Goal: Use online tool/utility: Utilize a website feature to perform a specific function

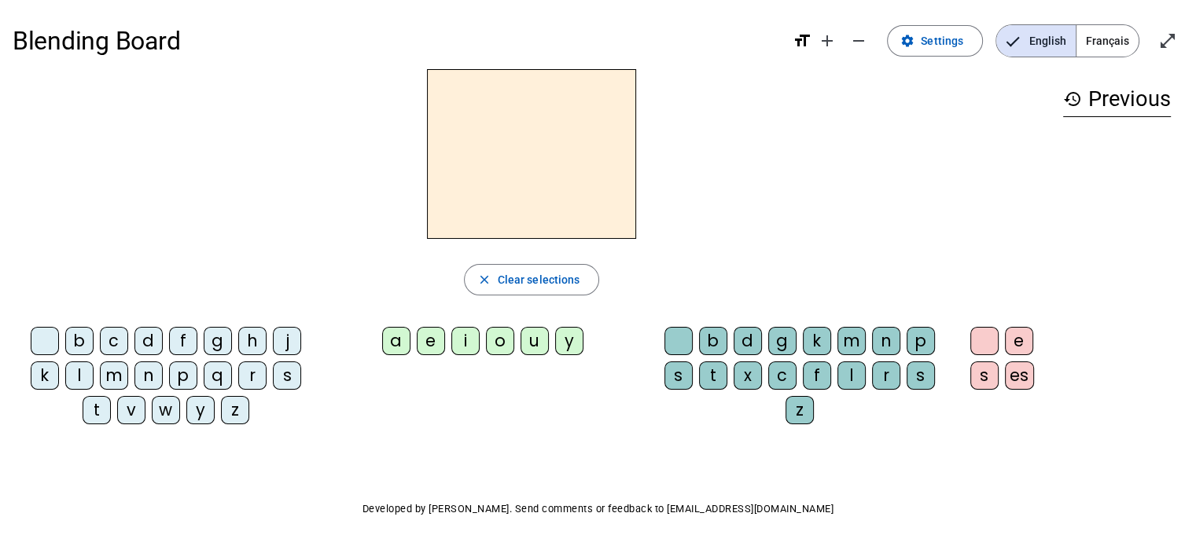
click at [145, 343] on div "d" at bounding box center [148, 341] width 28 height 28
click at [393, 339] on div "a" at bounding box center [396, 341] width 28 height 28
click at [841, 381] on div "l" at bounding box center [851, 376] width 28 height 28
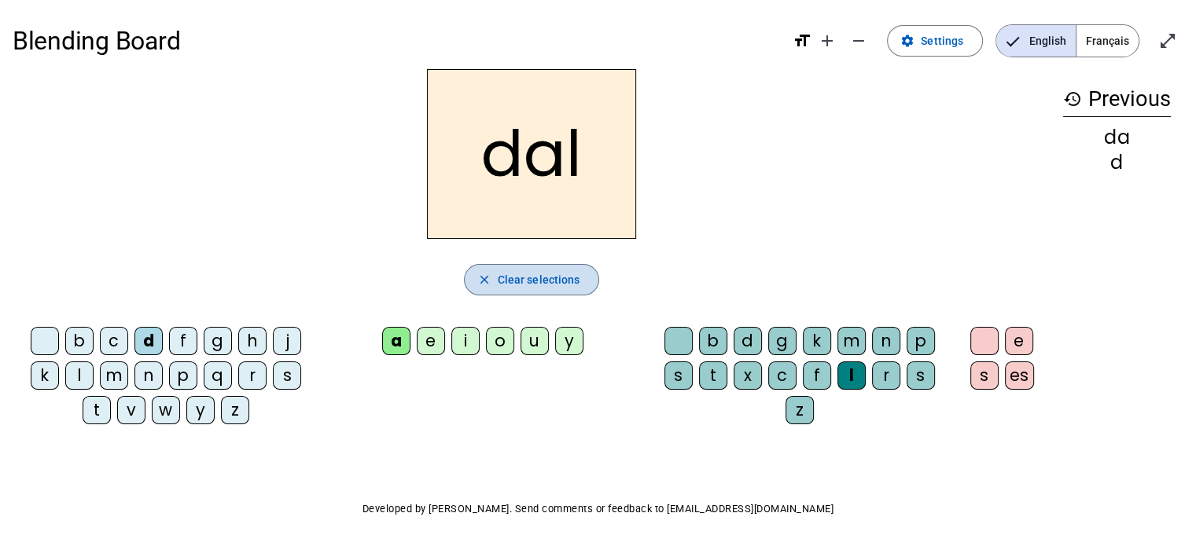
click at [510, 279] on span "Clear selections" at bounding box center [539, 279] width 83 height 19
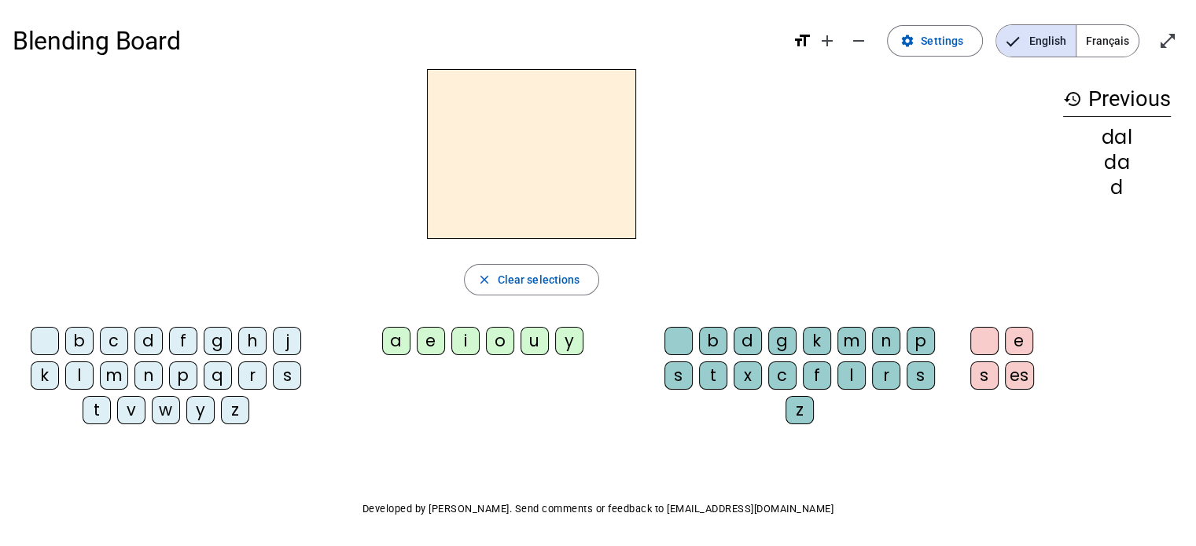
click at [1105, 39] on span "Français" at bounding box center [1107, 40] width 62 height 31
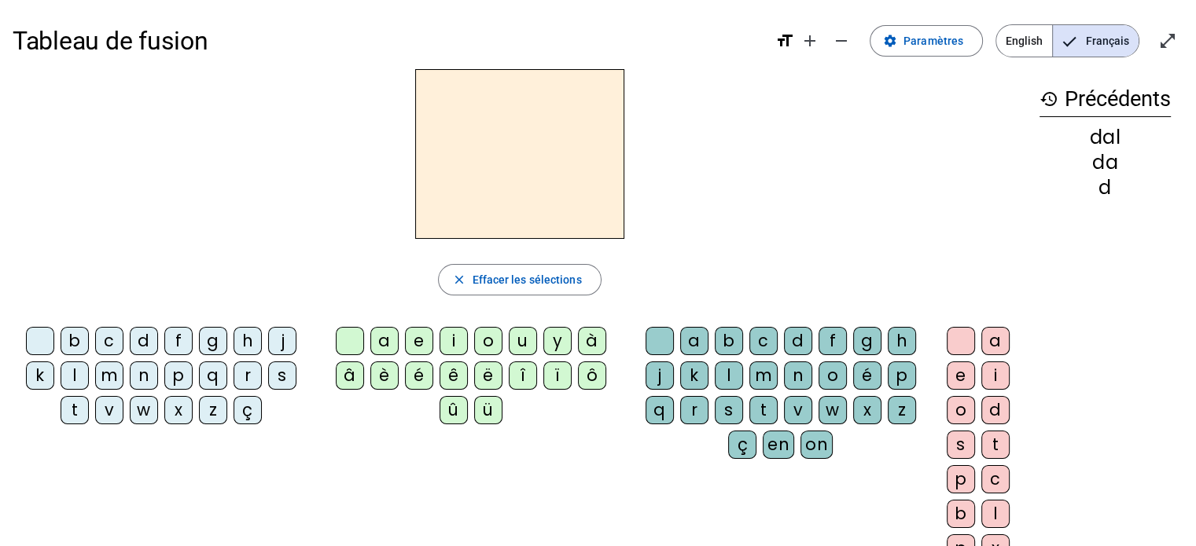
click at [1047, 101] on mat-icon "history" at bounding box center [1048, 99] width 19 height 19
click at [149, 373] on div "n" at bounding box center [144, 376] width 28 height 28
click at [386, 341] on div "a" at bounding box center [384, 341] width 28 height 28
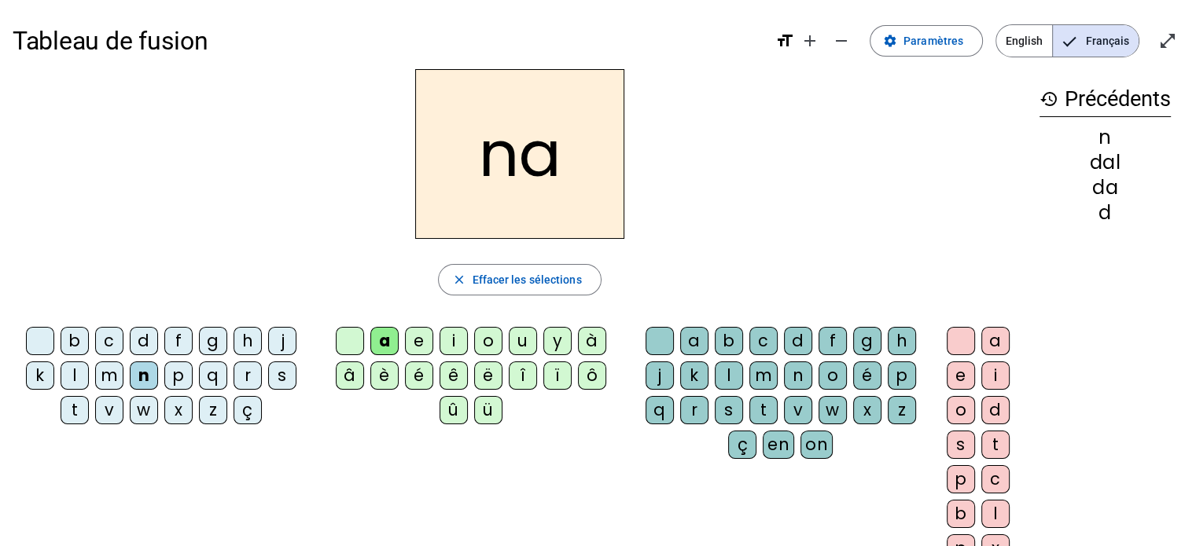
click at [757, 407] on div "t" at bounding box center [763, 410] width 28 height 28
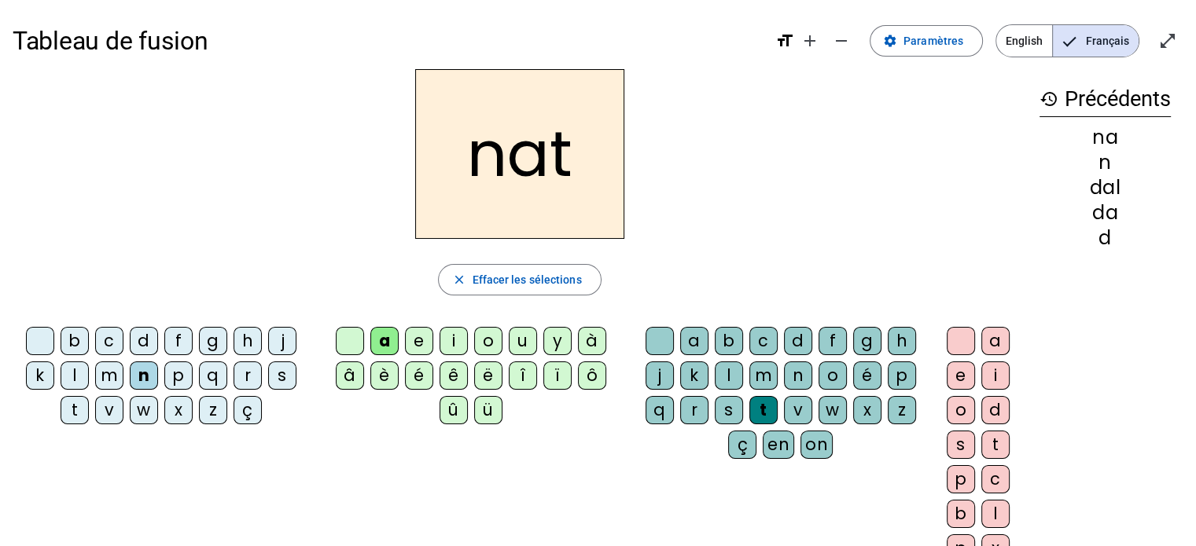
click at [994, 342] on div "a" at bounding box center [995, 341] width 28 height 28
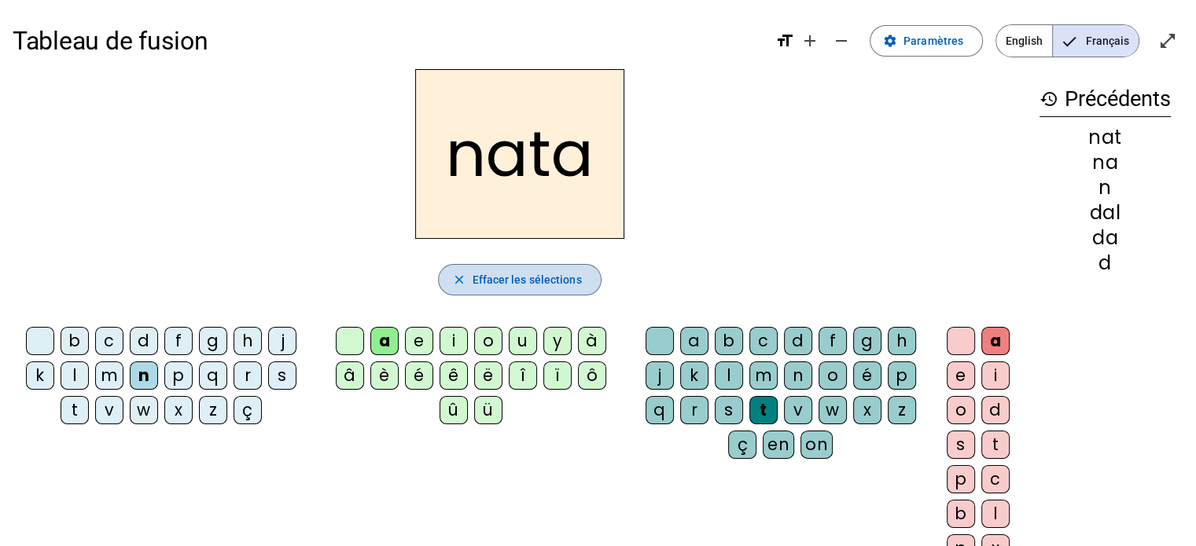
click at [512, 281] on span "Effacer les sélections" at bounding box center [526, 279] width 109 height 19
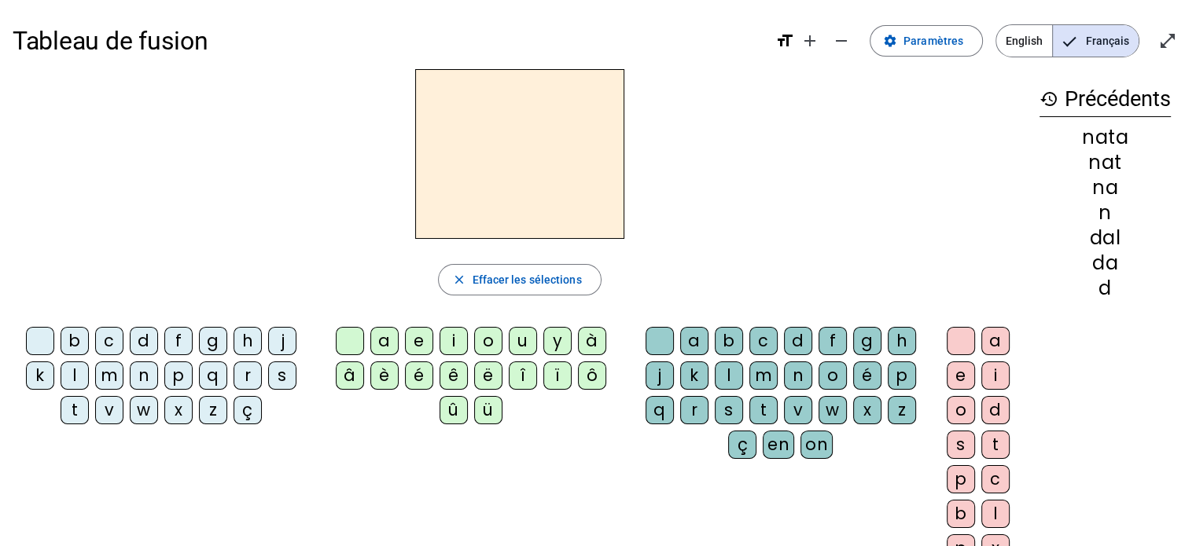
click at [1052, 98] on mat-icon "history" at bounding box center [1048, 99] width 19 height 19
click at [1168, 43] on mat-icon "open_in_full" at bounding box center [1167, 40] width 19 height 19
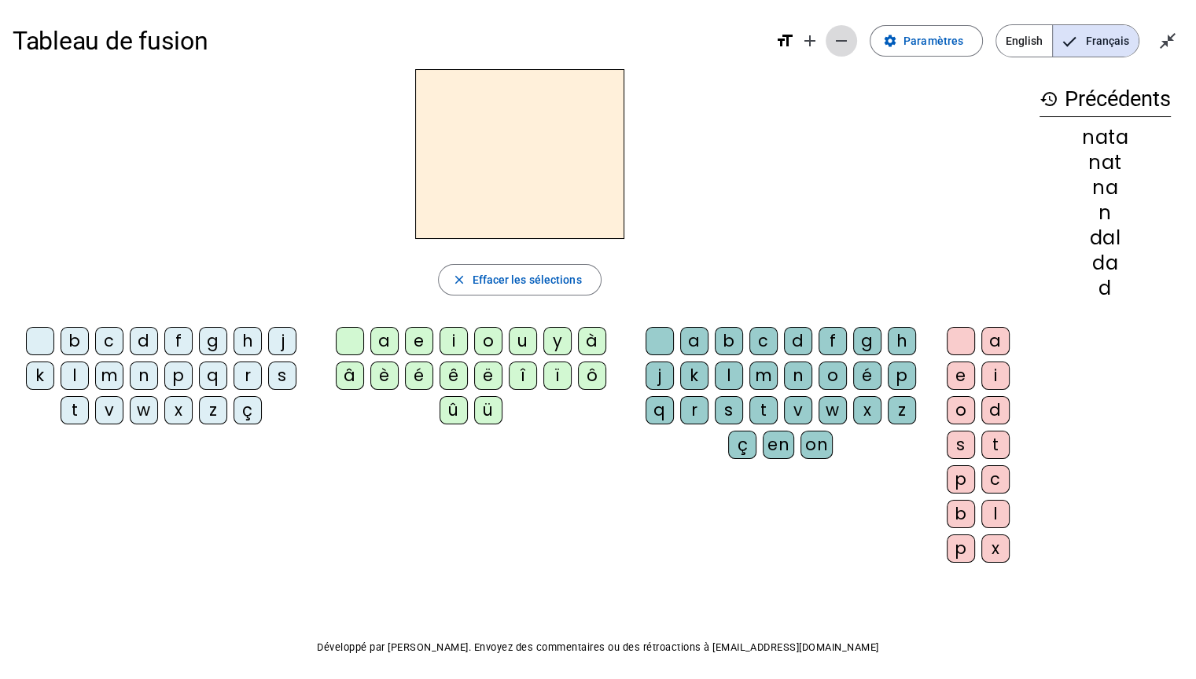
click at [844, 35] on mat-icon "remove" at bounding box center [841, 40] width 19 height 19
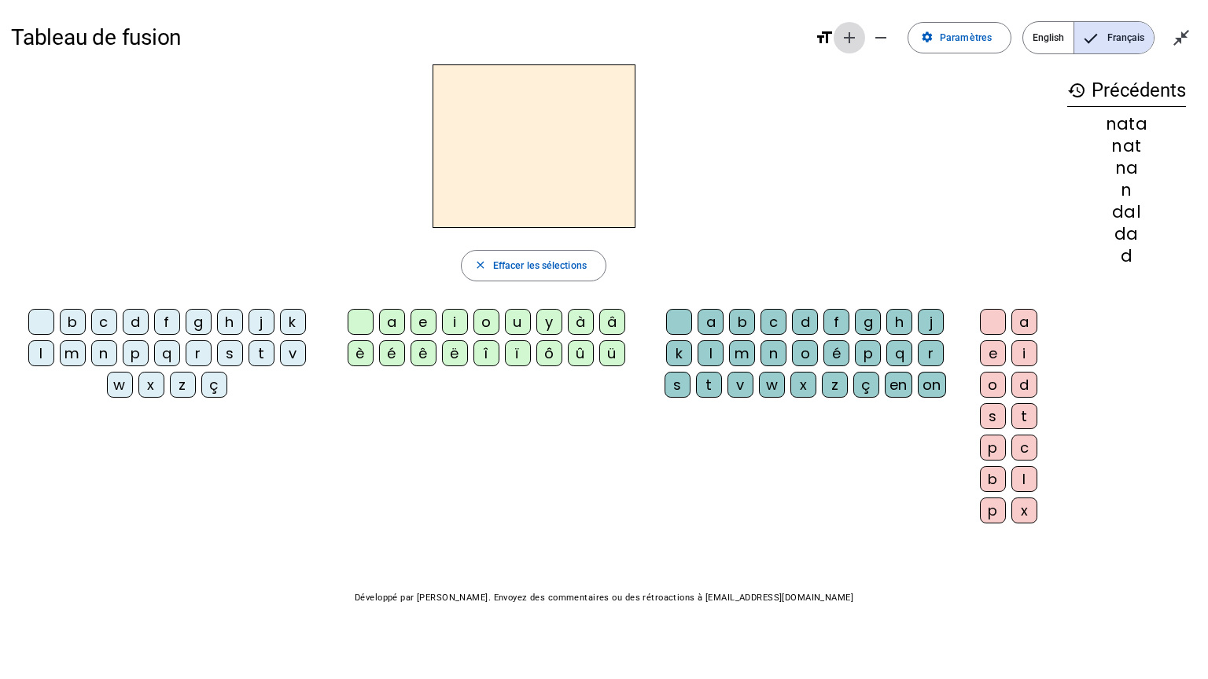
click at [849, 35] on mat-icon "add" at bounding box center [849, 37] width 19 height 19
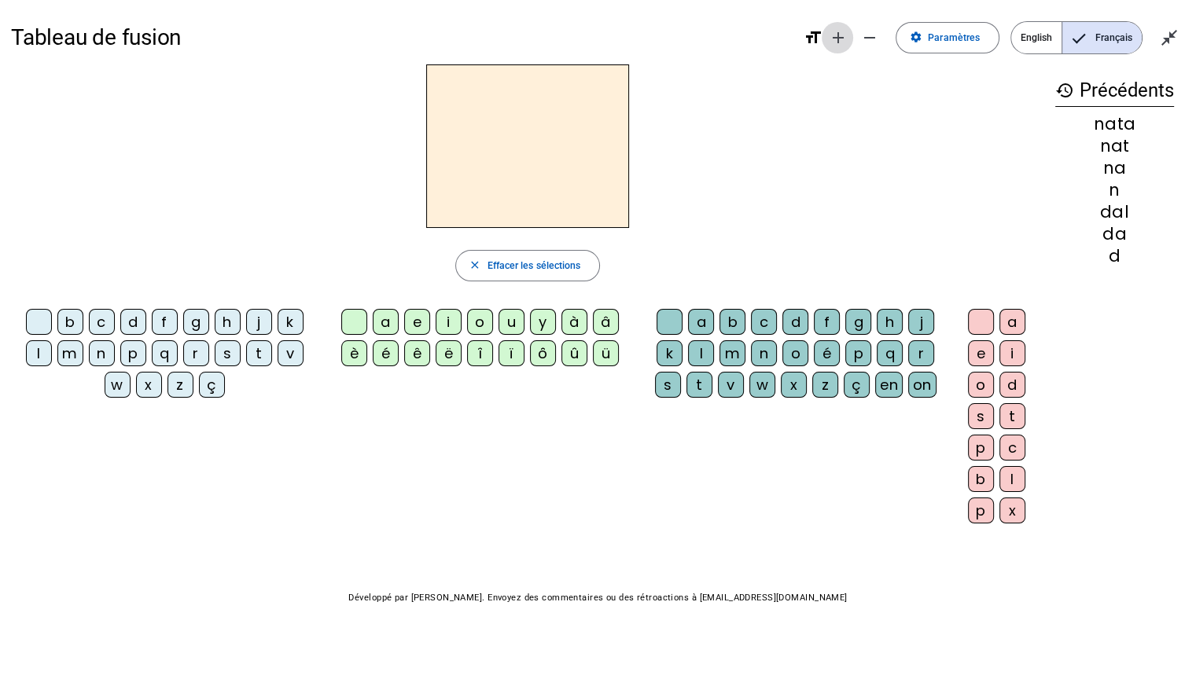
click at [859, 35] on mat-icon "remove" at bounding box center [868, 37] width 19 height 19
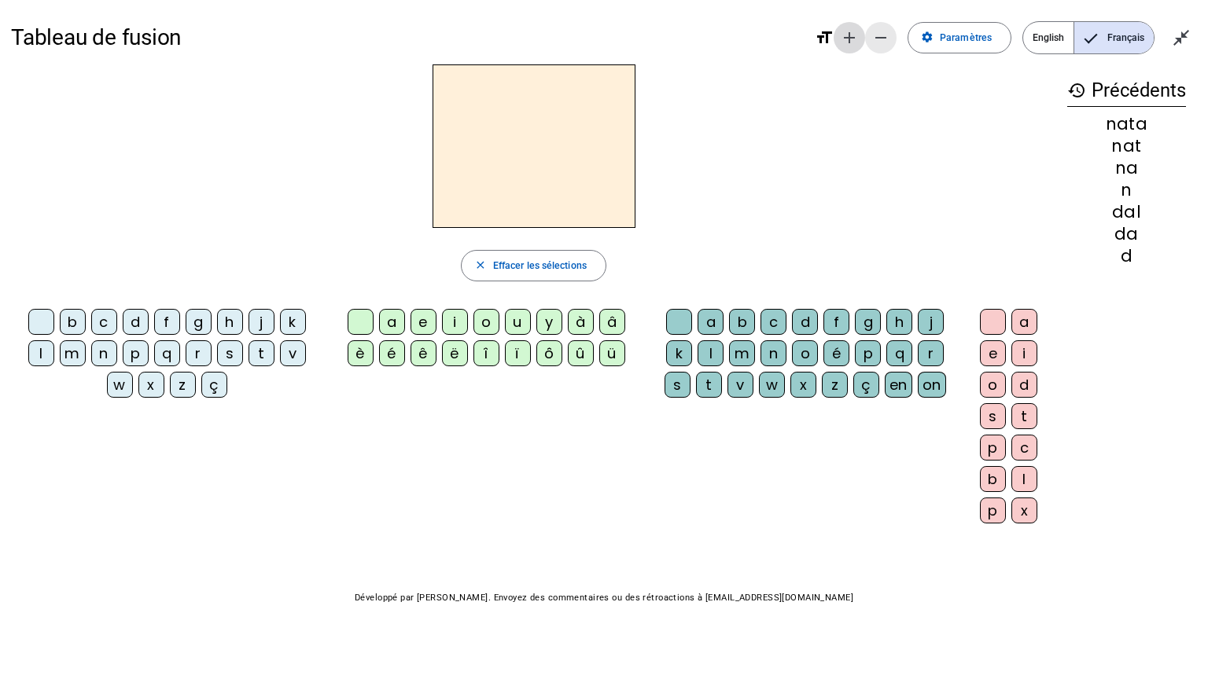
click at [849, 35] on mat-icon "add" at bounding box center [849, 37] width 19 height 19
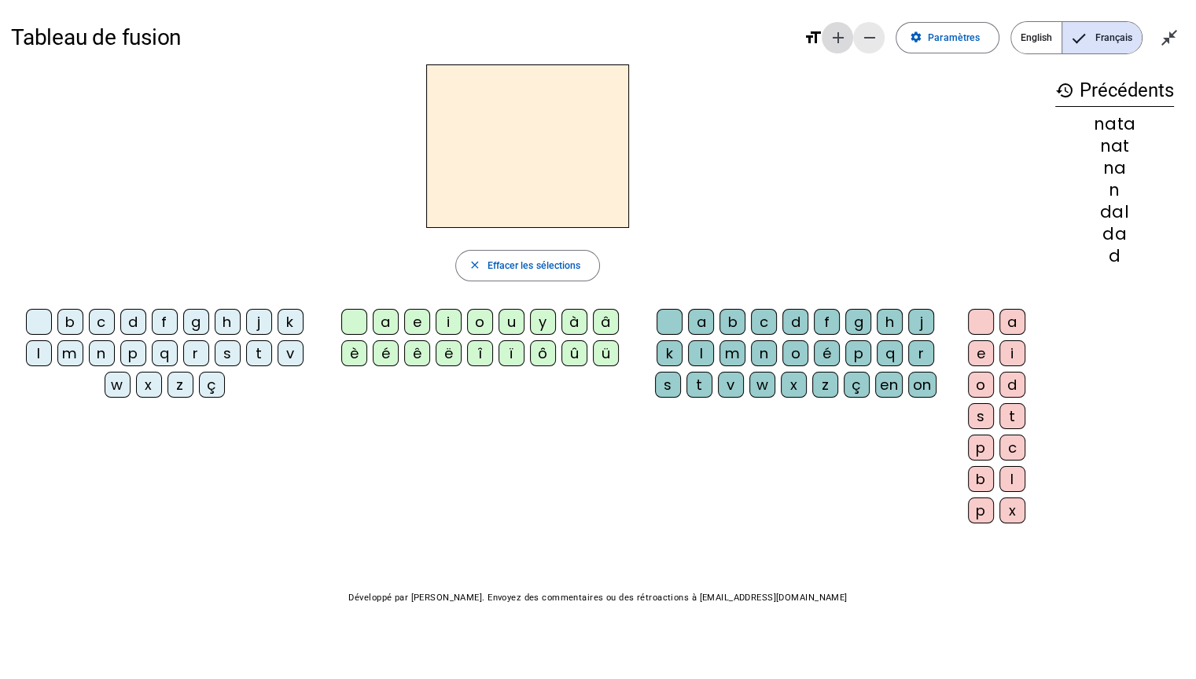
click at [859, 35] on mat-icon "remove" at bounding box center [868, 37] width 19 height 19
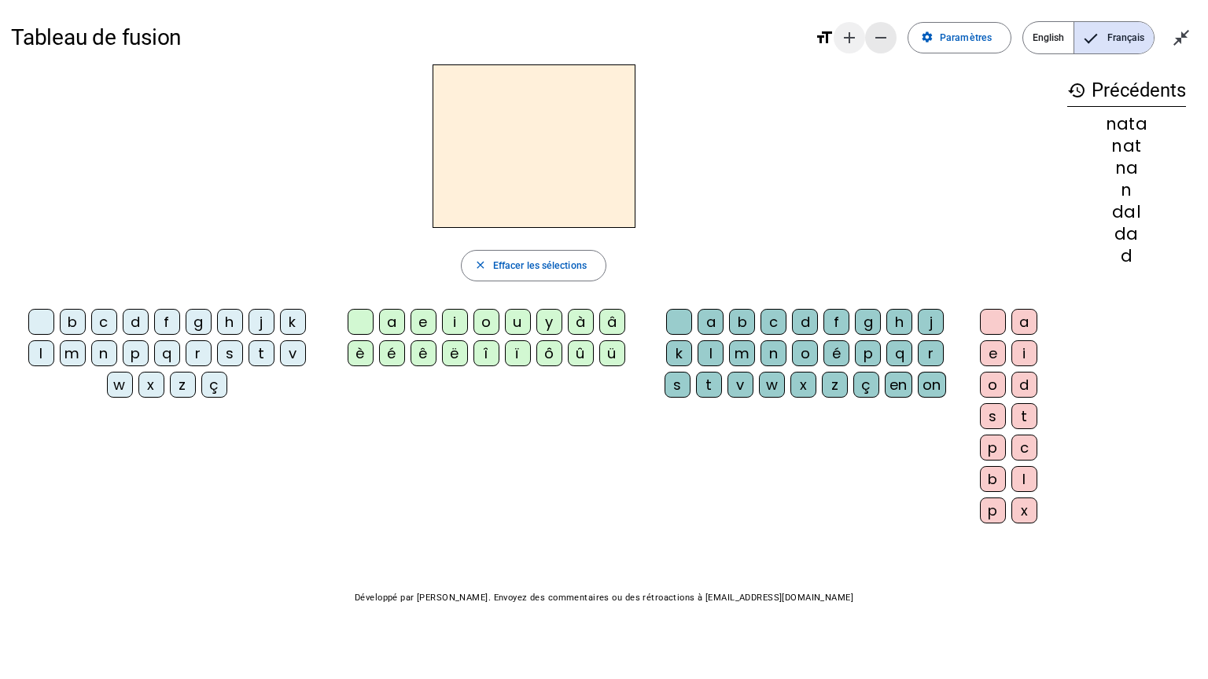
click at [849, 35] on mat-icon "add" at bounding box center [849, 37] width 19 height 19
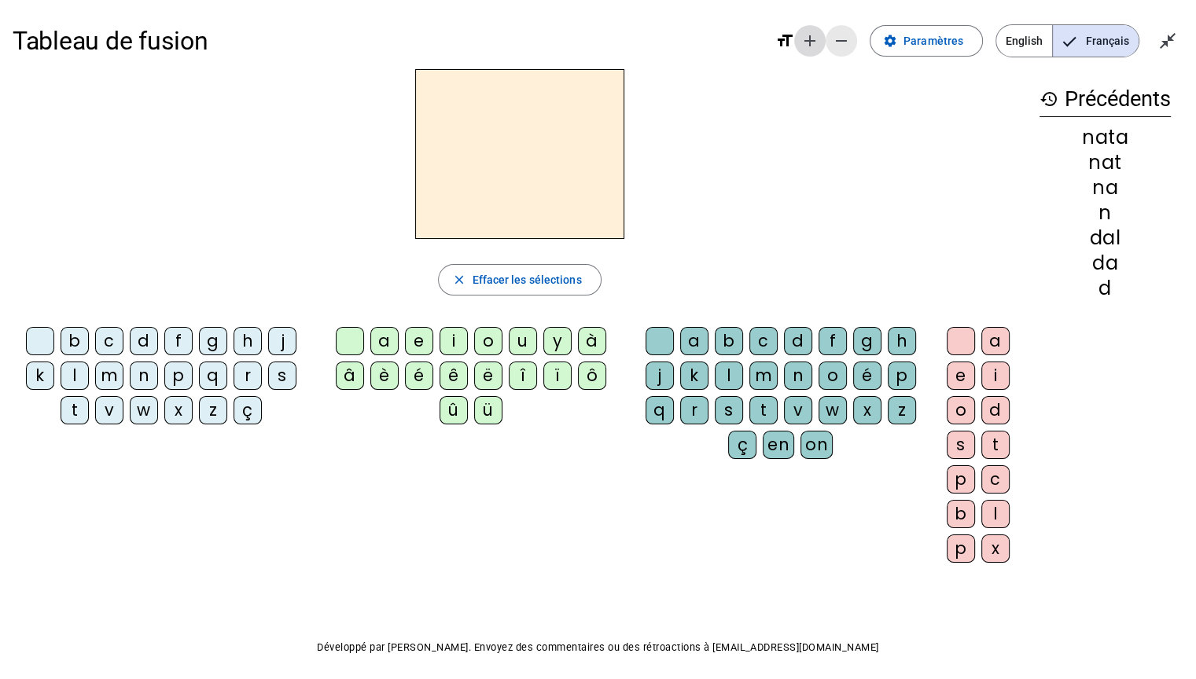
click at [849, 35] on mat-icon "remove" at bounding box center [841, 40] width 19 height 19
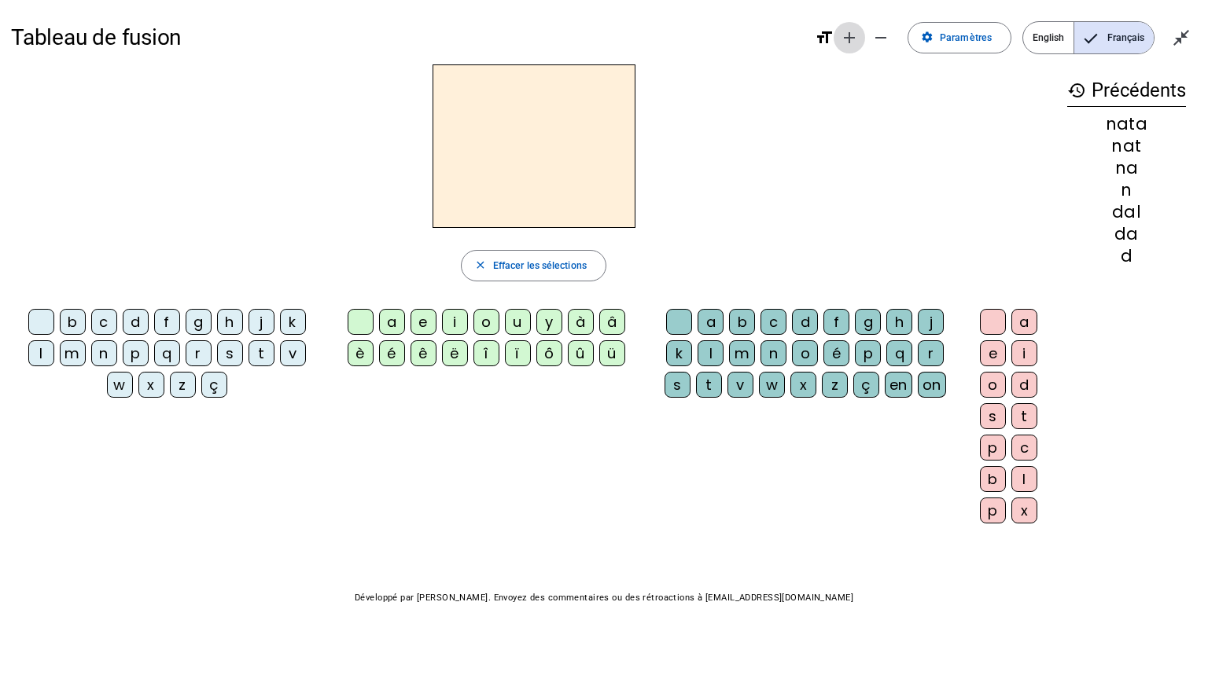
click at [849, 35] on mat-icon "add" at bounding box center [849, 37] width 19 height 19
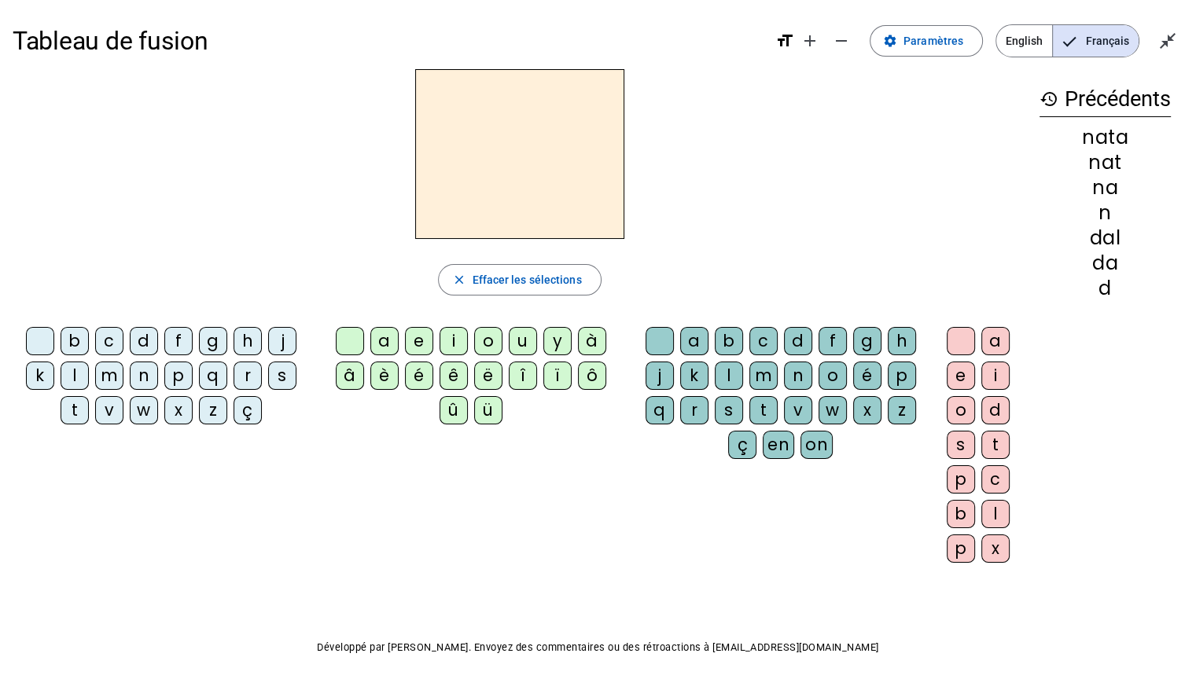
click at [789, 41] on mat-icon "format_size" at bounding box center [784, 40] width 19 height 19
click at [816, 44] on mat-icon "add" at bounding box center [809, 40] width 19 height 19
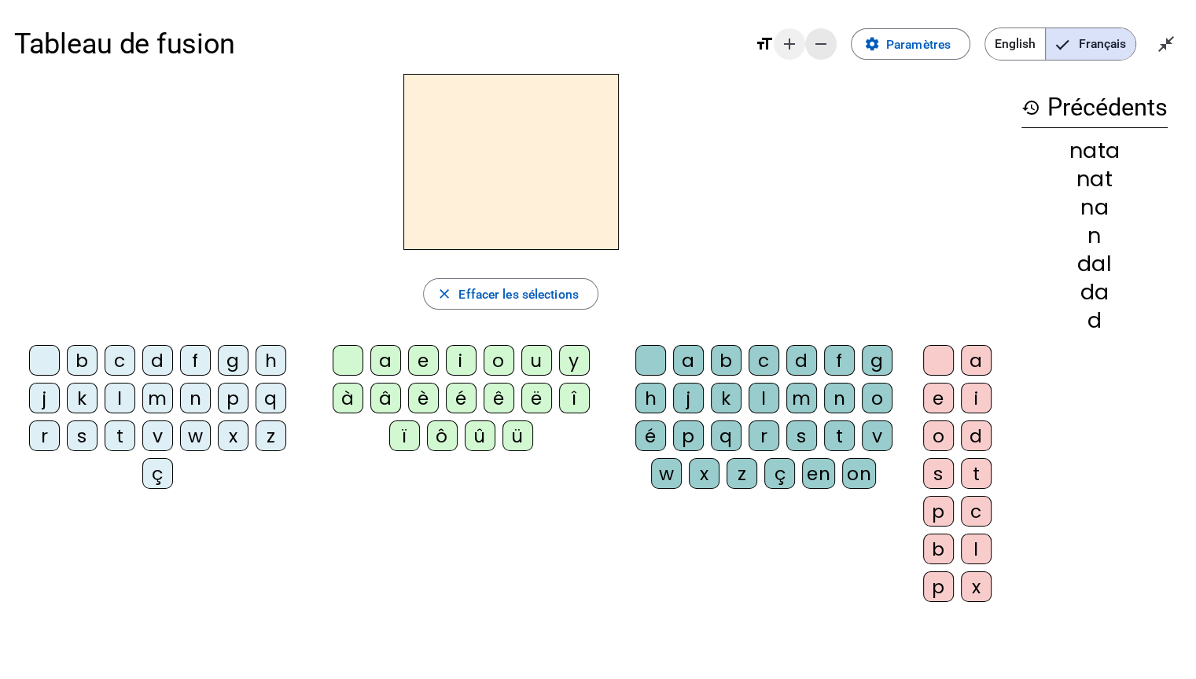
click at [816, 44] on mat-icon "remove" at bounding box center [820, 44] width 19 height 19
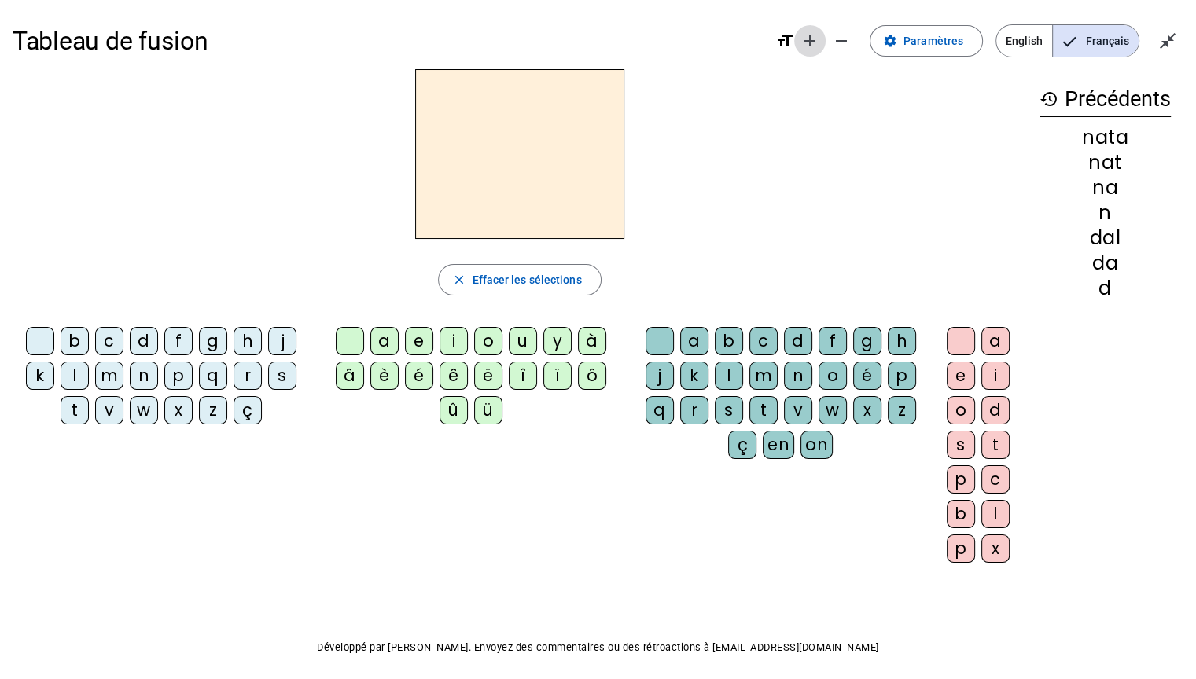
click at [816, 44] on mat-icon "add" at bounding box center [809, 40] width 19 height 19
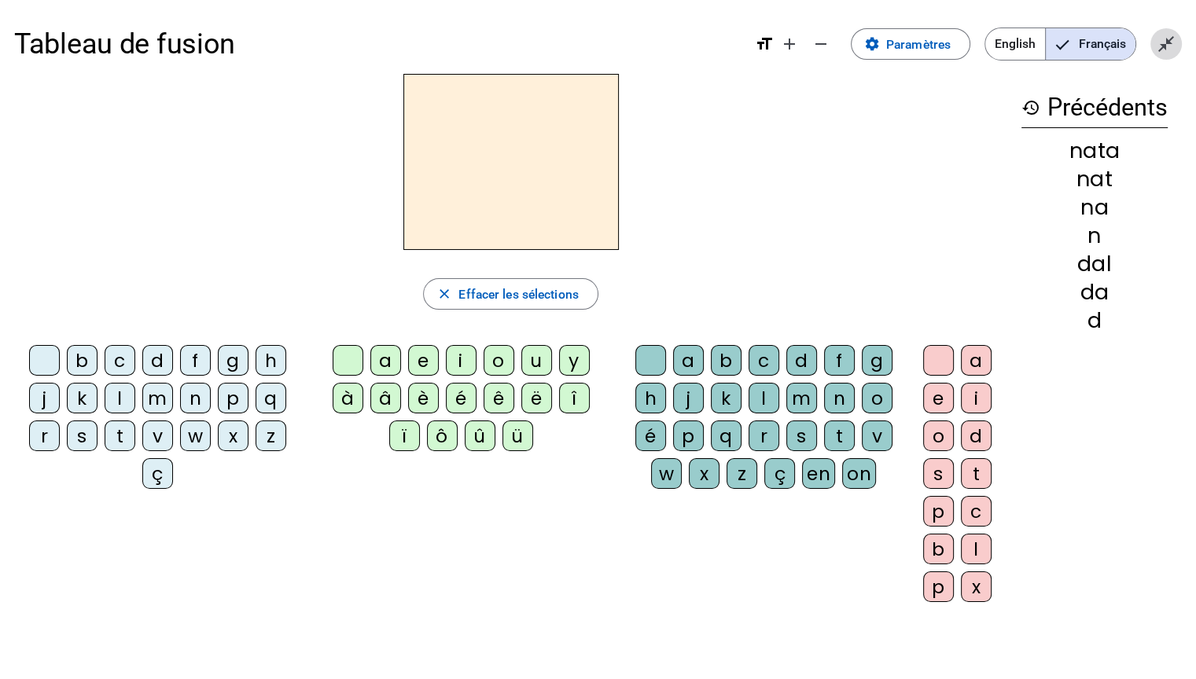
click at [1169, 45] on mat-icon "close_fullscreen" at bounding box center [1166, 44] width 19 height 19
